Goal: Find specific page/section: Find specific page/section

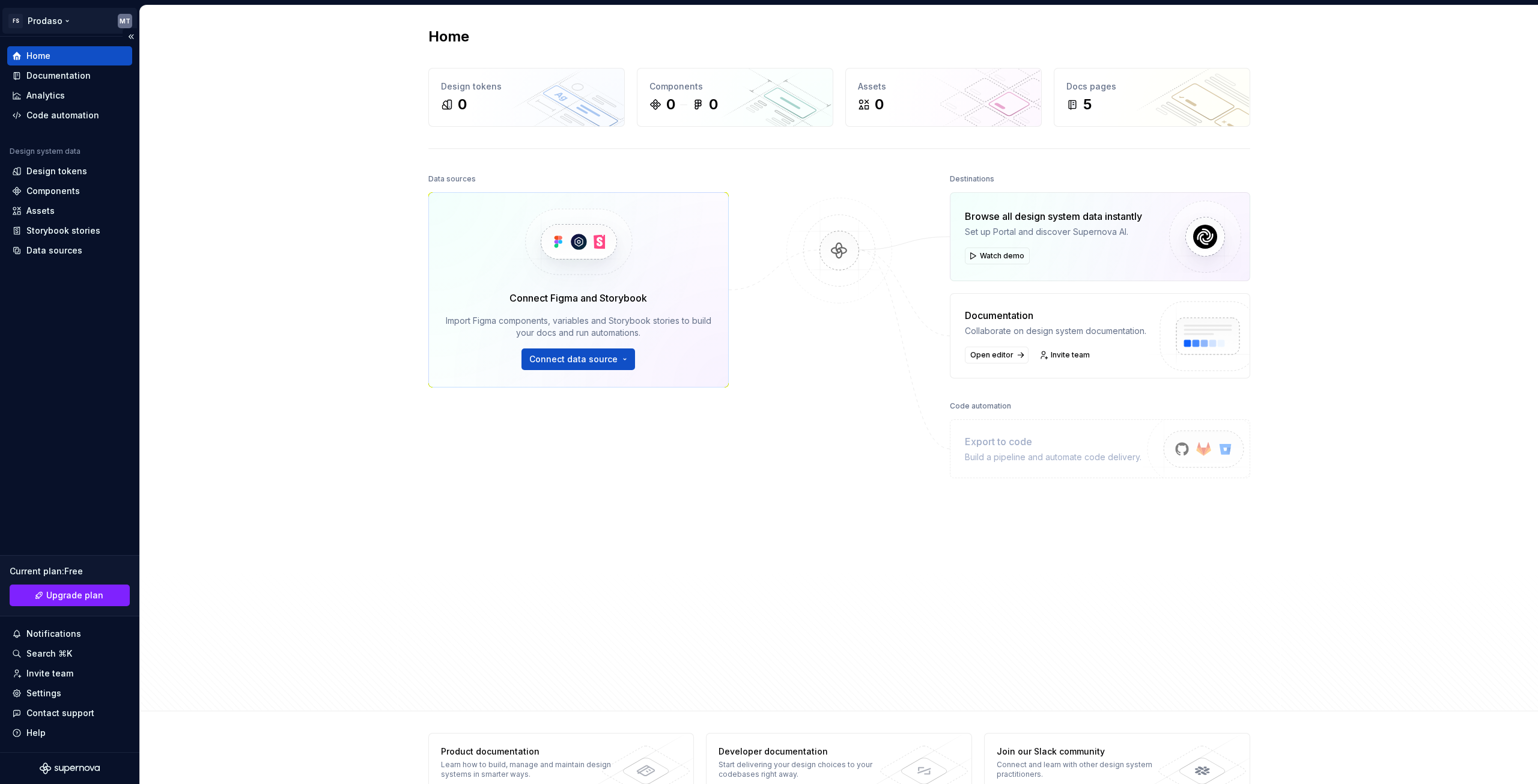
click at [33, 15] on html "FS Prodaso MT Home Documentation Analytics Code automation Design system data D…" at bounding box center [769, 392] width 1538 height 784
click at [330, 221] on div "Home Design tokens 0 Components 0 0 Assets 0 Docs pages 5 Data sources Connect …" at bounding box center [839, 358] width 1398 height 706
click at [45, 188] on div "Components" at bounding box center [53, 191] width 54 height 12
